Goal: Task Accomplishment & Management: Manage account settings

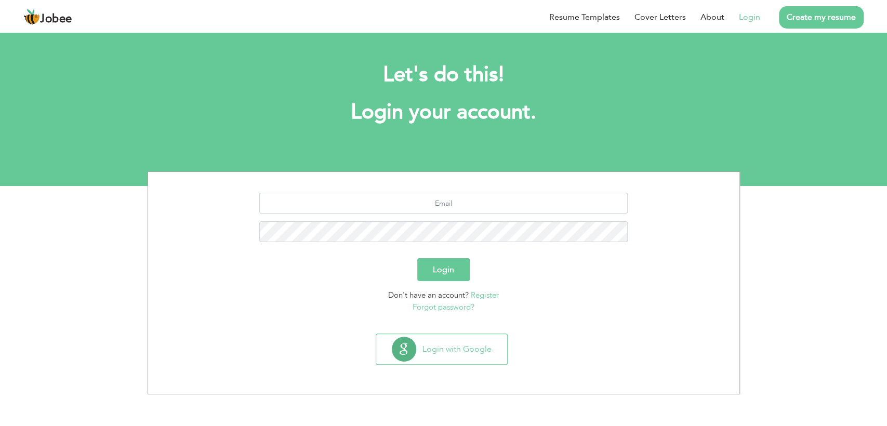
click at [441, 192] on section "Login Don't have an account? Register Forgot password?" at bounding box center [444, 250] width 576 height 157
click at [434, 202] on input "text" at bounding box center [443, 203] width 368 height 21
type input "harryshah.vu@gmail.com"
click at [417, 258] on button "Login" at bounding box center [443, 269] width 52 height 23
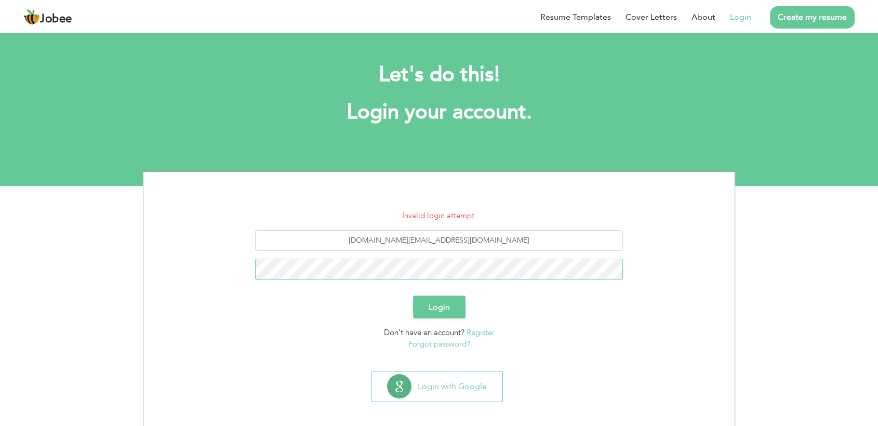
click at [413, 296] on button "Login" at bounding box center [439, 307] width 52 height 23
